Goal: Task Accomplishment & Management: Manage account settings

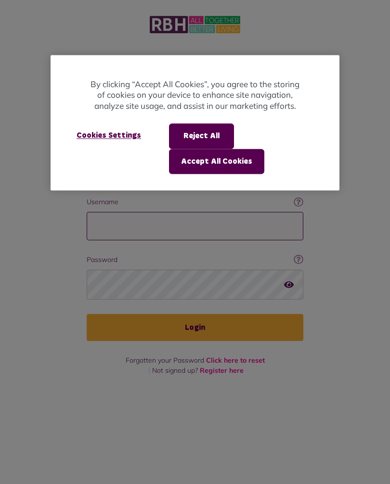
type input "**********"
click at [195, 314] on button "Login" at bounding box center [195, 327] width 217 height 27
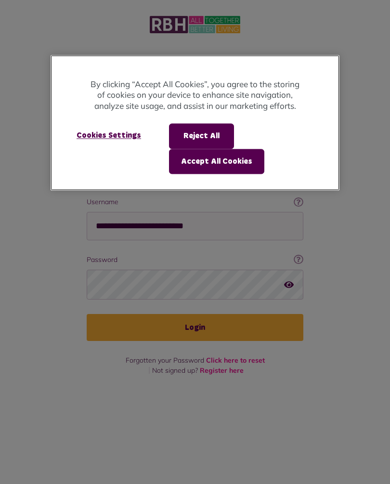
click at [235, 161] on button "Accept All Cookies" at bounding box center [216, 161] width 95 height 25
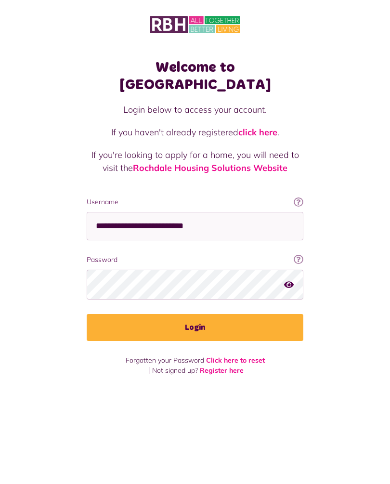
click at [217, 148] on p "If you're looking to apply for a home, you will need to visit the Rochdale Hous…" at bounding box center [195, 161] width 217 height 26
click at [234, 165] on div "Login below to access your account. If you haven't already registered click her…" at bounding box center [195, 150] width 217 height 94
click at [226, 161] on div "Login below to access your account. If you haven't already registered click her…" at bounding box center [195, 150] width 217 height 94
click at [208, 314] on button "Login" at bounding box center [195, 327] width 217 height 27
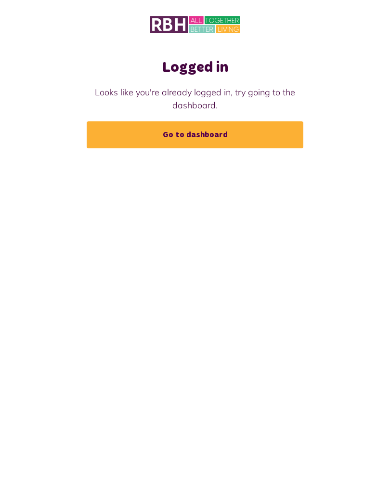
click at [209, 135] on link "Go to dashboard" at bounding box center [195, 134] width 217 height 27
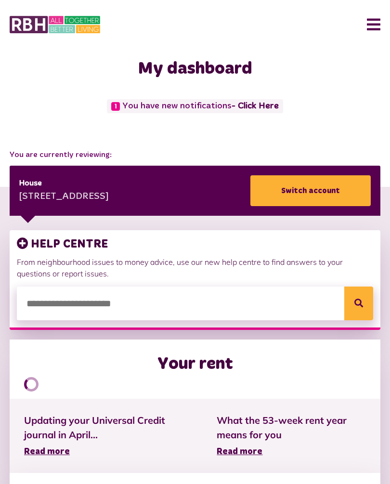
click at [380, 19] on button "Menu" at bounding box center [369, 25] width 21 height 30
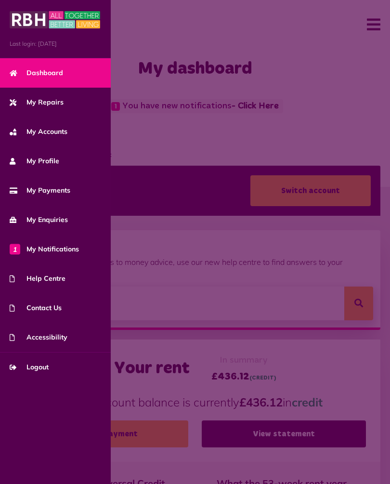
click at [58, 99] on span "My Repairs" at bounding box center [37, 102] width 54 height 10
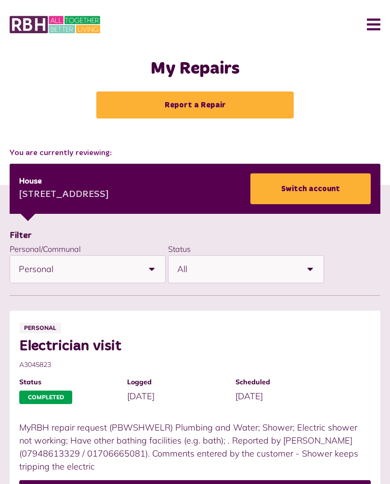
click at [314, 267] on b at bounding box center [309, 268] width 27 height 27
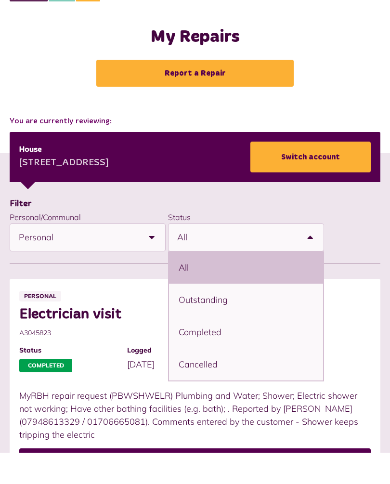
click at [216, 315] on li "Outstanding" at bounding box center [246, 331] width 154 height 32
select select "**********"
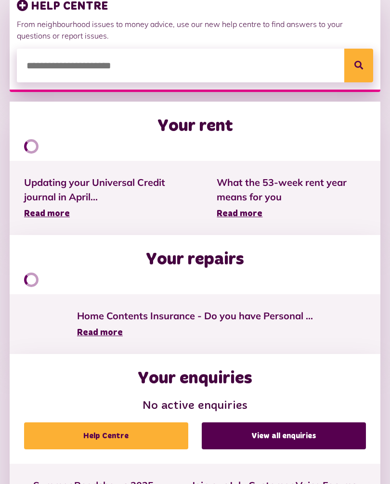
scroll to position [238, 0]
